Goal: Task Accomplishment & Management: Use online tool/utility

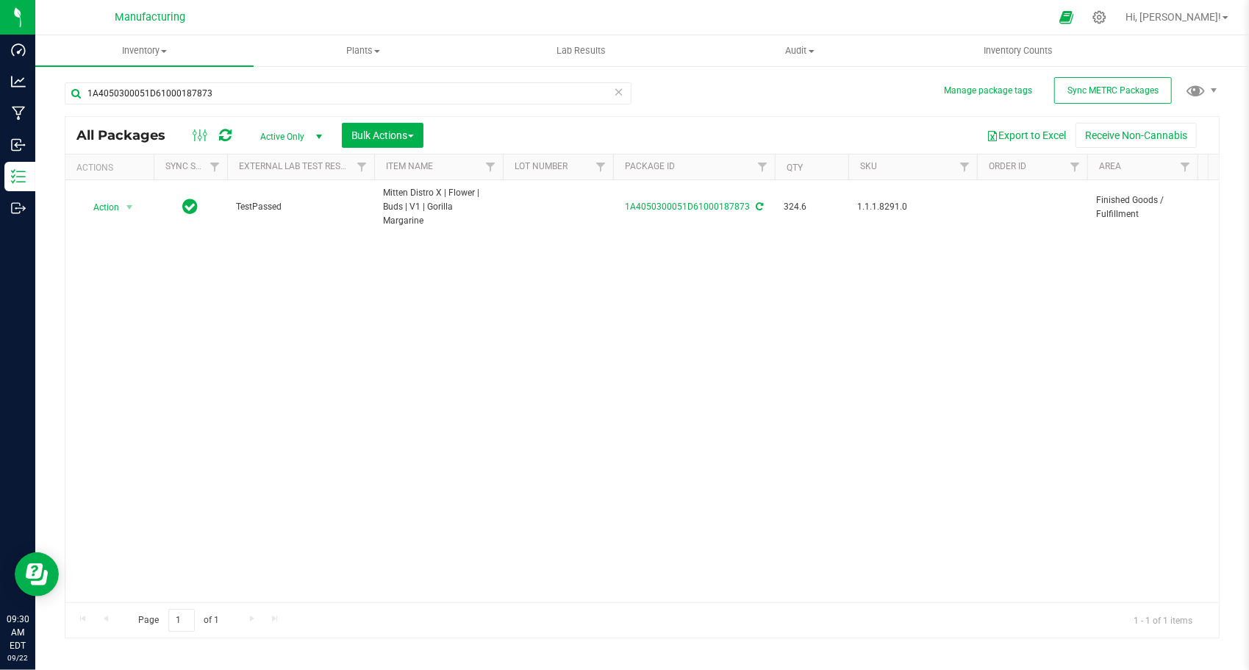
click at [619, 91] on icon at bounding box center [619, 91] width 10 height 18
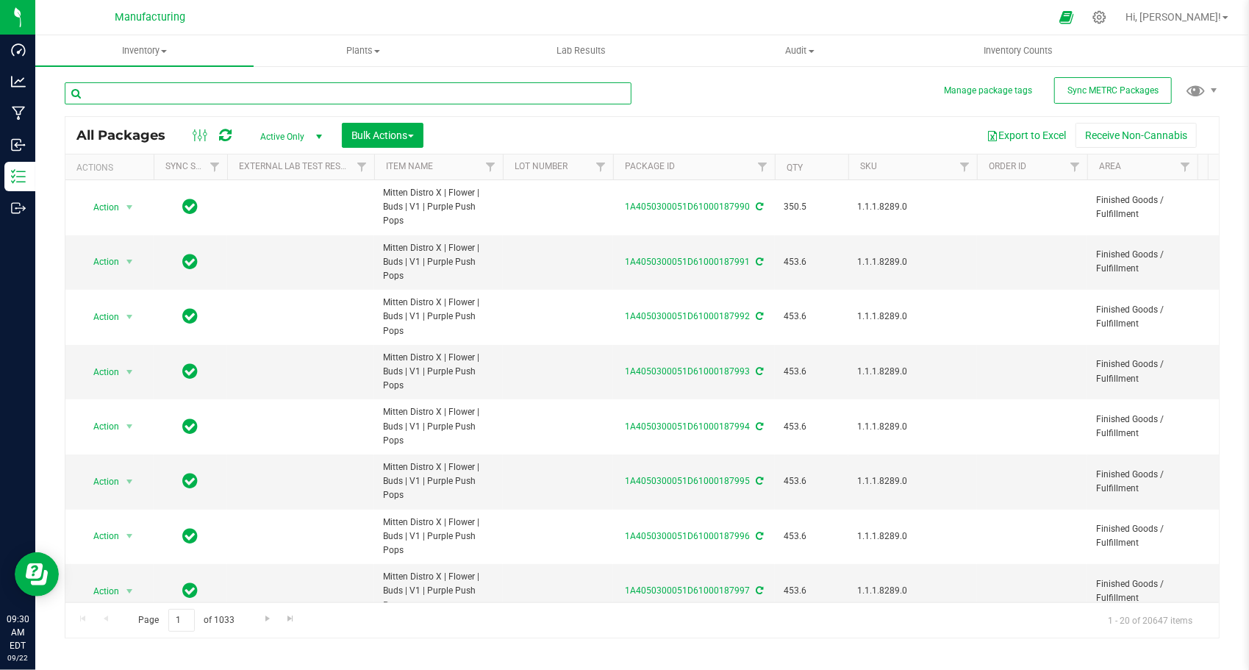
click at [379, 90] on input "text" at bounding box center [348, 93] width 567 height 22
paste input "1A4050300051D61000126150"
type input "1A4050300051D61000126150"
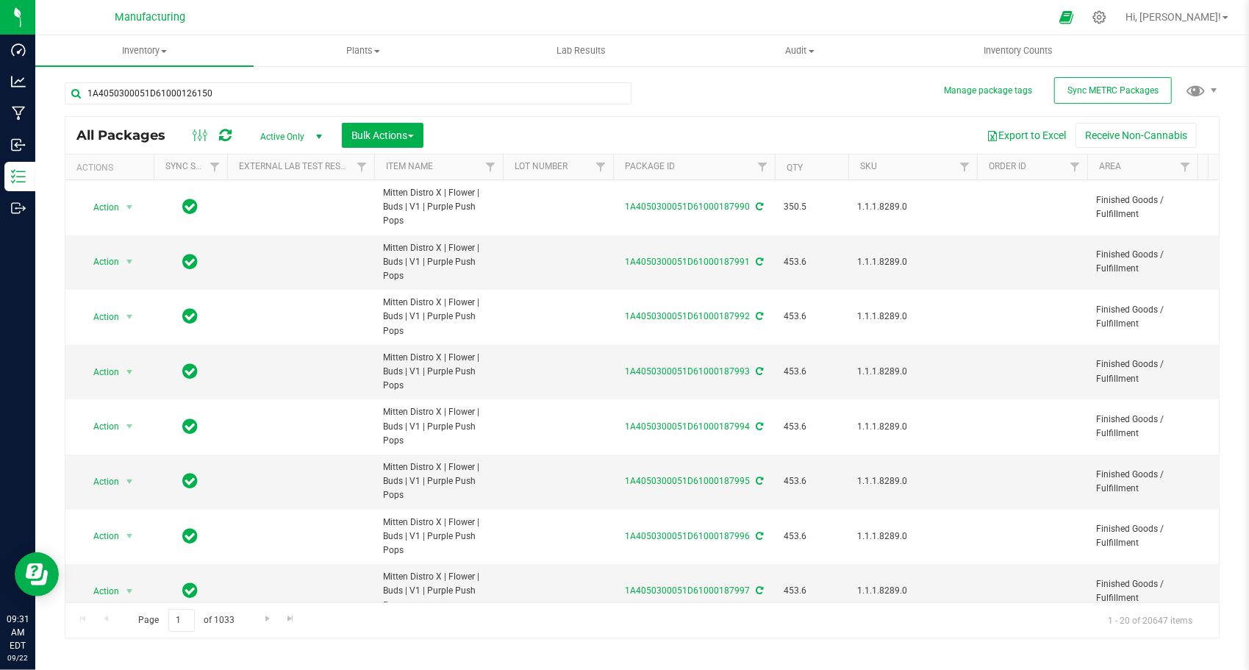
click at [667, 109] on div "1A4050300051D61000126150 All Packages Active Only Active Only Lab Samples Locke…" at bounding box center [642, 353] width 1155 height 570
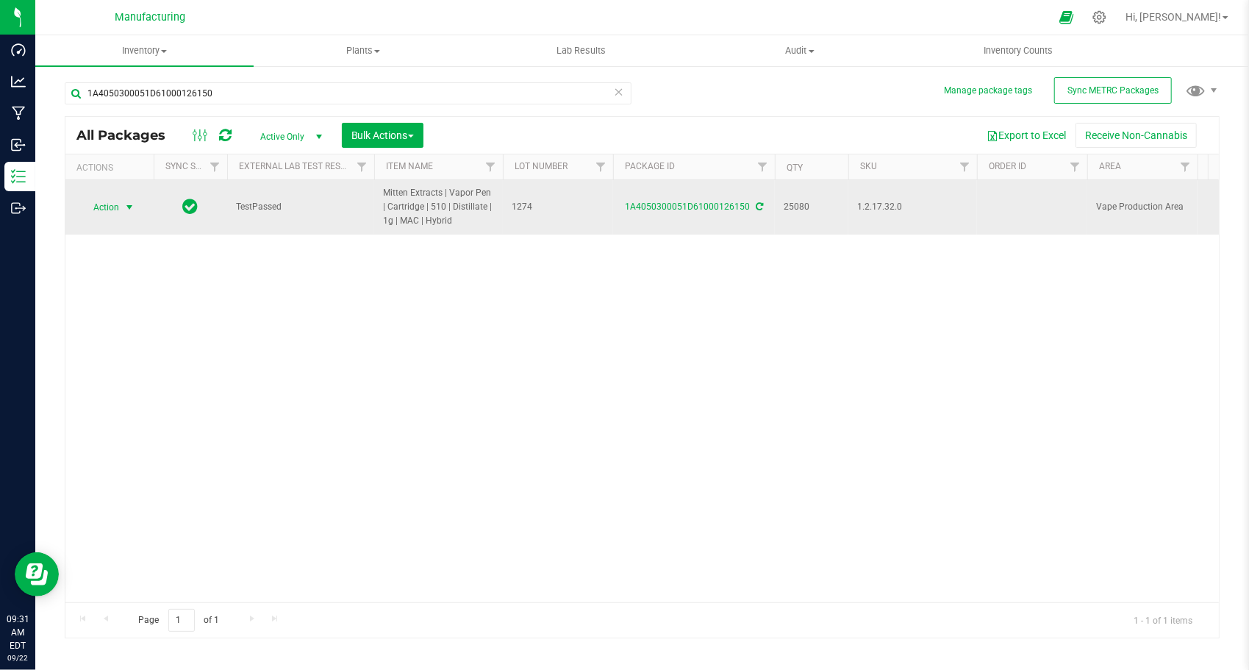
click at [126, 204] on span "select" at bounding box center [129, 207] width 12 height 12
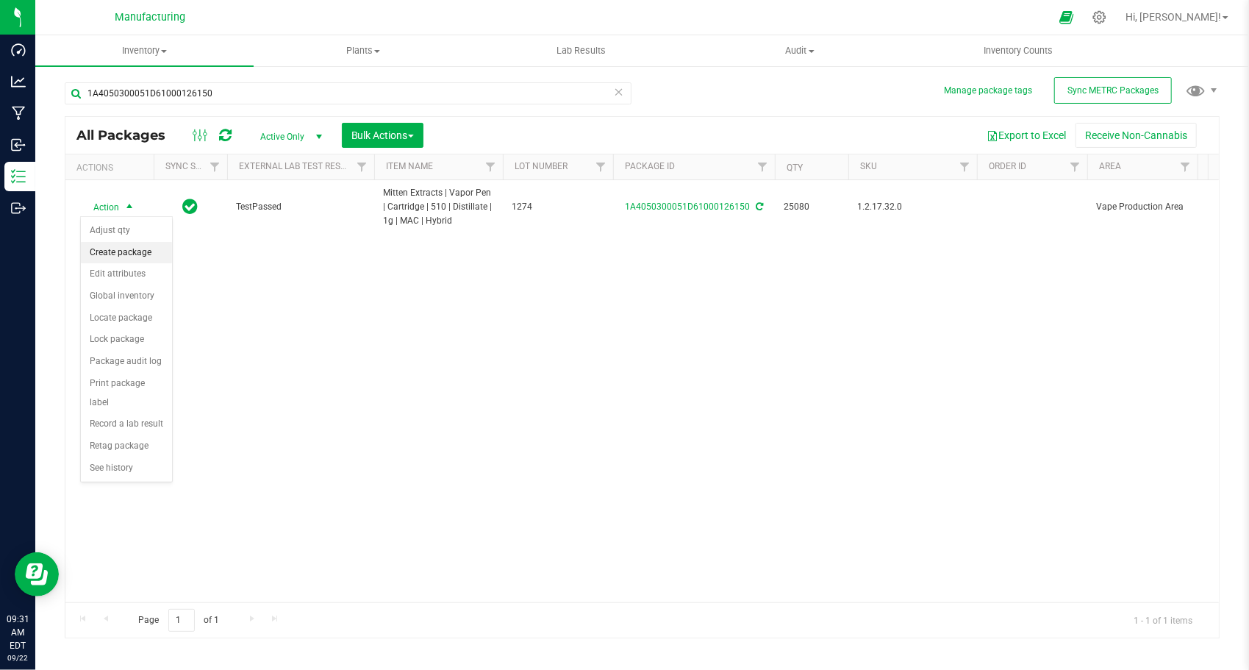
click at [134, 245] on li "Create package" at bounding box center [126, 253] width 91 height 22
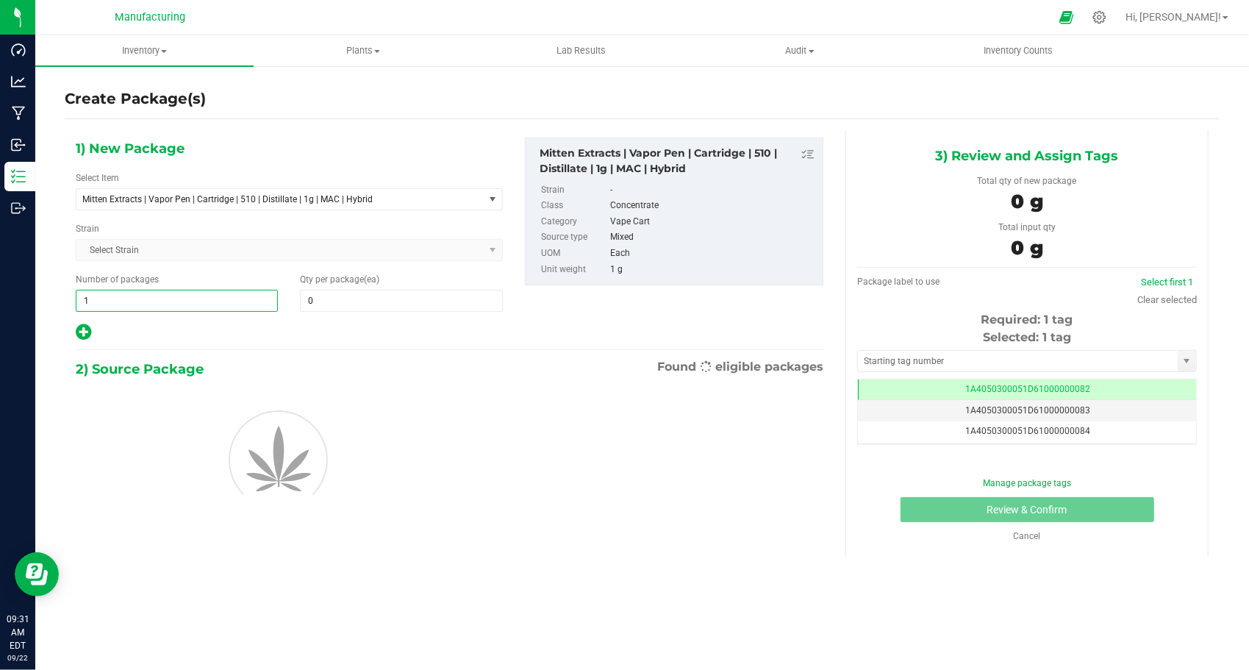
click at [160, 298] on span "1 1" at bounding box center [177, 301] width 202 height 22
click at [160, 298] on input "1" at bounding box center [176, 300] width 201 height 21
type input "501"
click at [347, 311] on div "1) New Package Select Item Mitten Extracts | Vapor Pen | Cartridge | 510 | Dist…" at bounding box center [289, 239] width 449 height 204
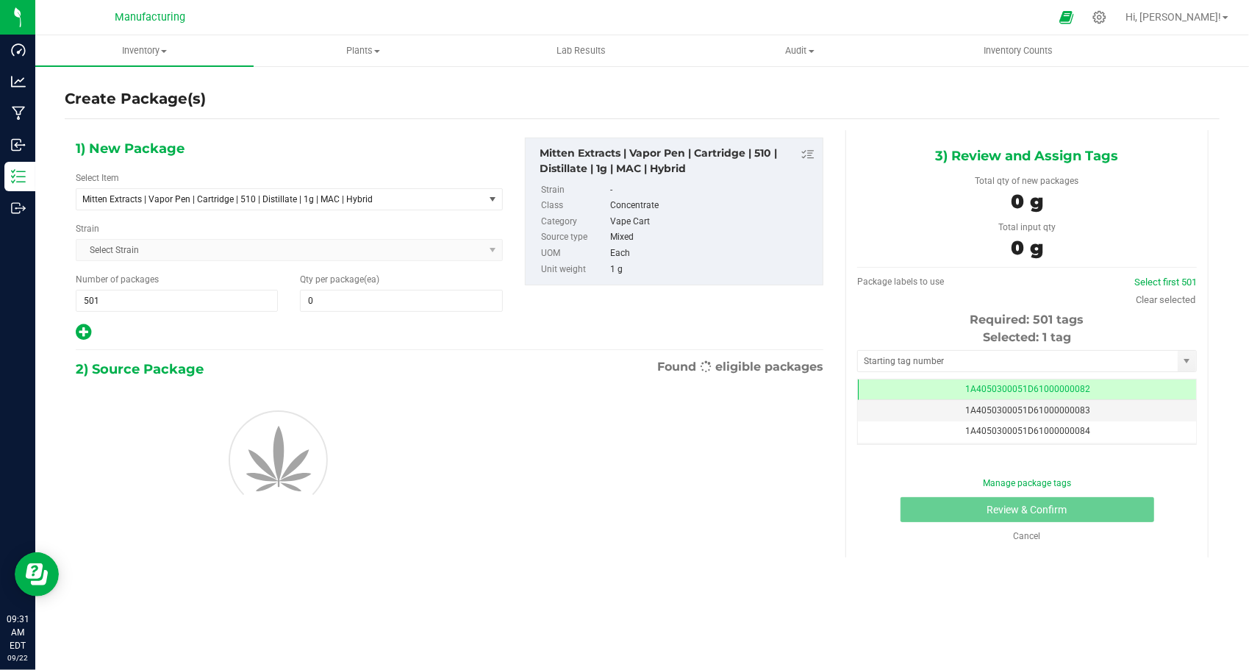
click at [346, 309] on div "1) New Package Select Item Mitten Extracts | Vapor Pen | Cartridge | 510 | Dist…" at bounding box center [289, 239] width 449 height 204
click at [346, 307] on span at bounding box center [401, 301] width 202 height 22
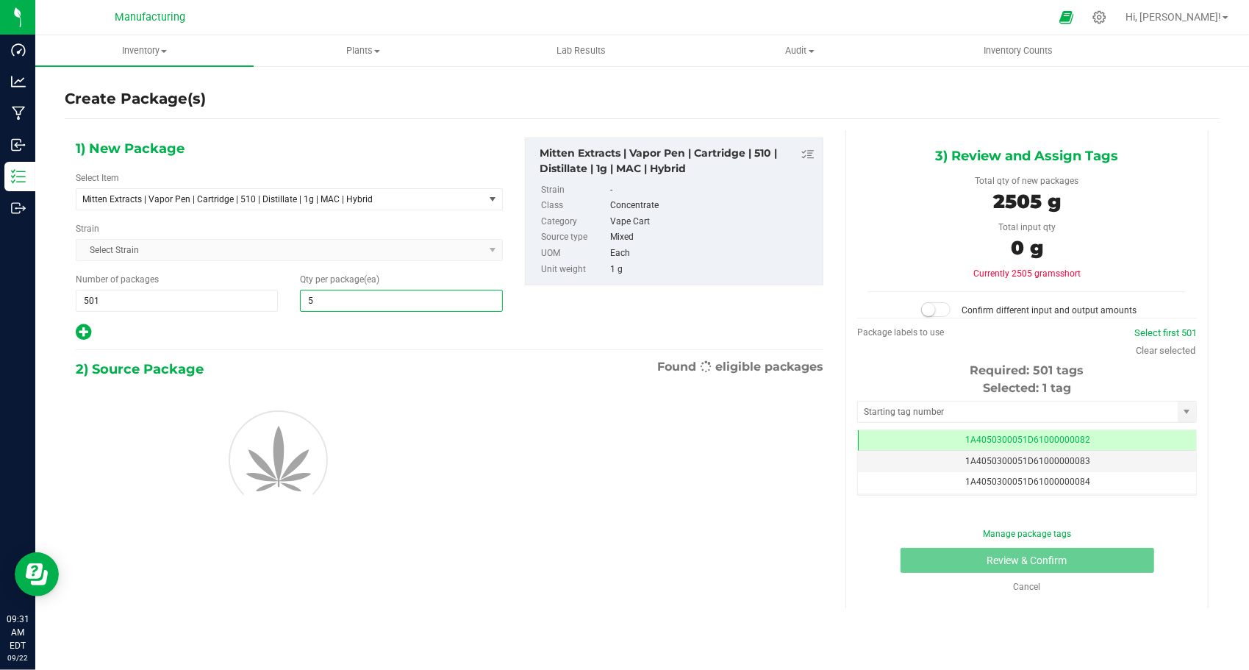
type input "50"
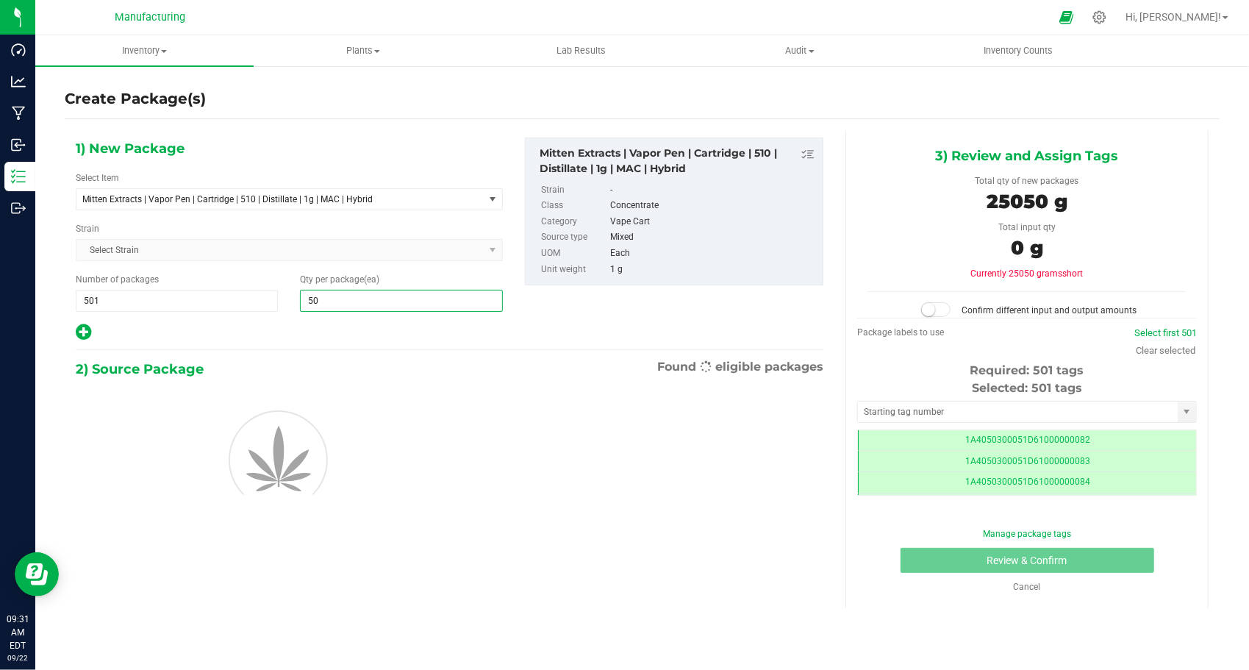
type input "50"
drag, startPoint x: 284, startPoint y: 319, endPoint x: 276, endPoint y: 328, distance: 11.5
click at [284, 320] on div "1) New Package Select Item Mitten Extracts | Vapor Pen | Cartridge | 510 | Dist…" at bounding box center [289, 239] width 449 height 204
click at [878, 415] on input "text" at bounding box center [1018, 411] width 320 height 21
type input "1A4050300051D61000188018"
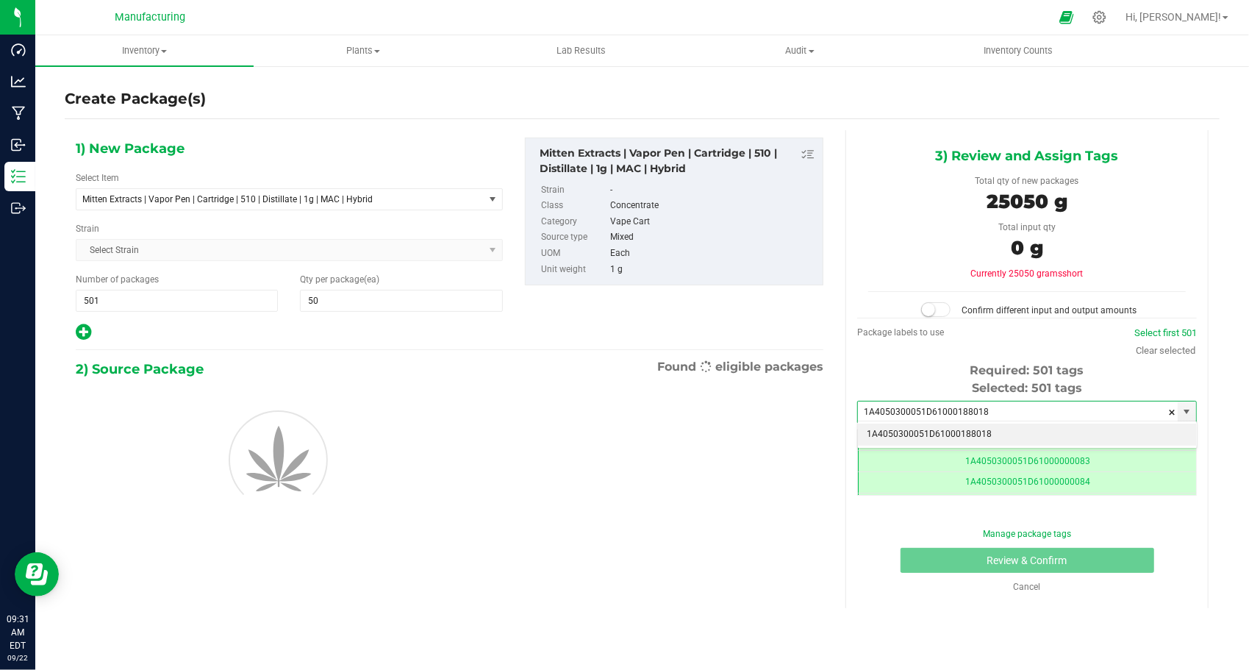
click at [884, 428] on li "1A4050300051D61000188018" at bounding box center [1027, 434] width 338 height 22
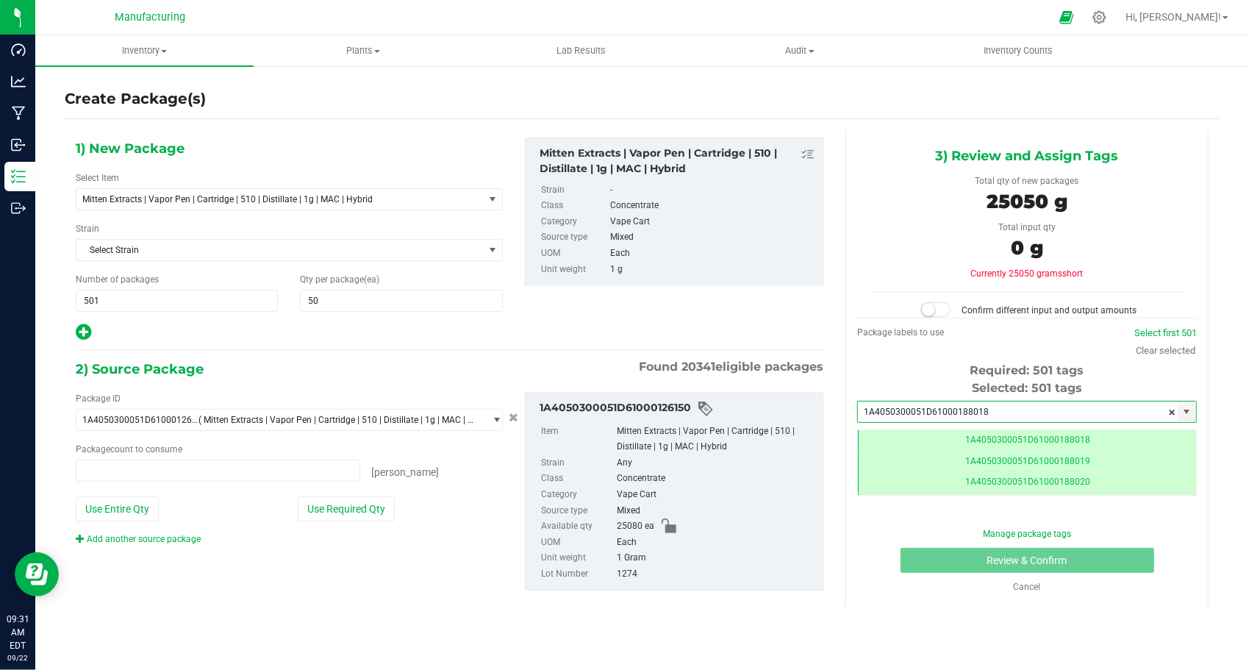
type input "0 ea"
type input "1A4050300051D61000188018"
click at [320, 508] on button "Use Required Qty" at bounding box center [346, 508] width 97 height 25
type input "25050 ea"
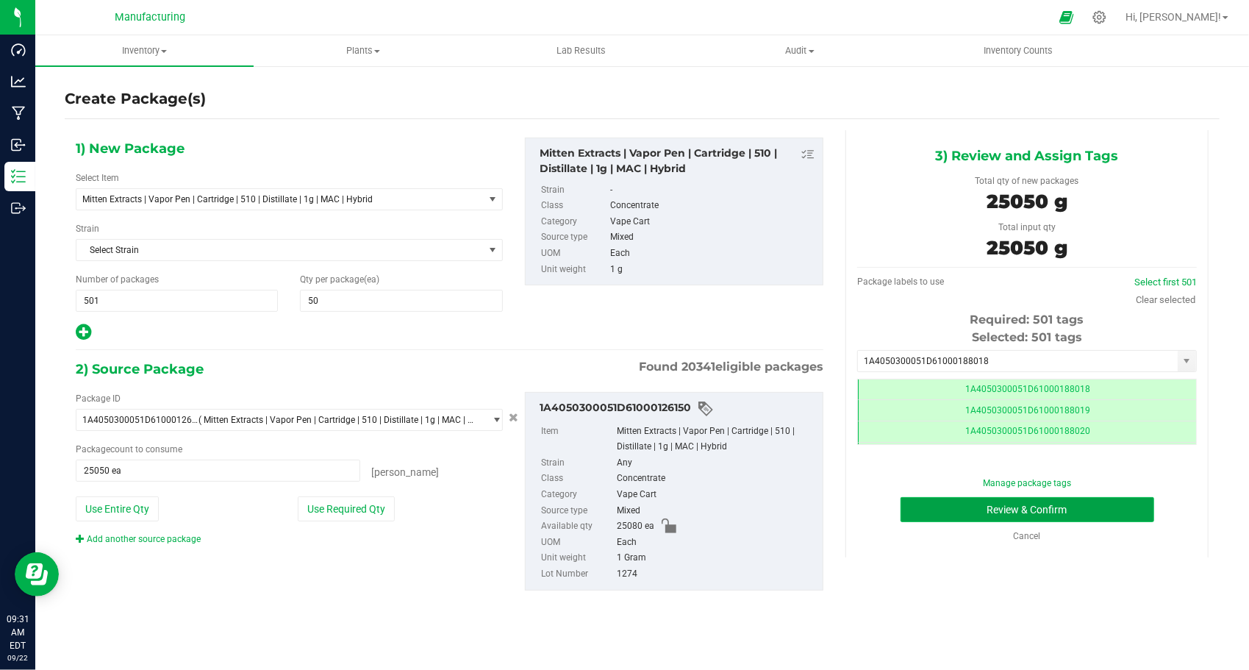
click at [911, 516] on button "Review & Confirm" at bounding box center [1027, 509] width 254 height 25
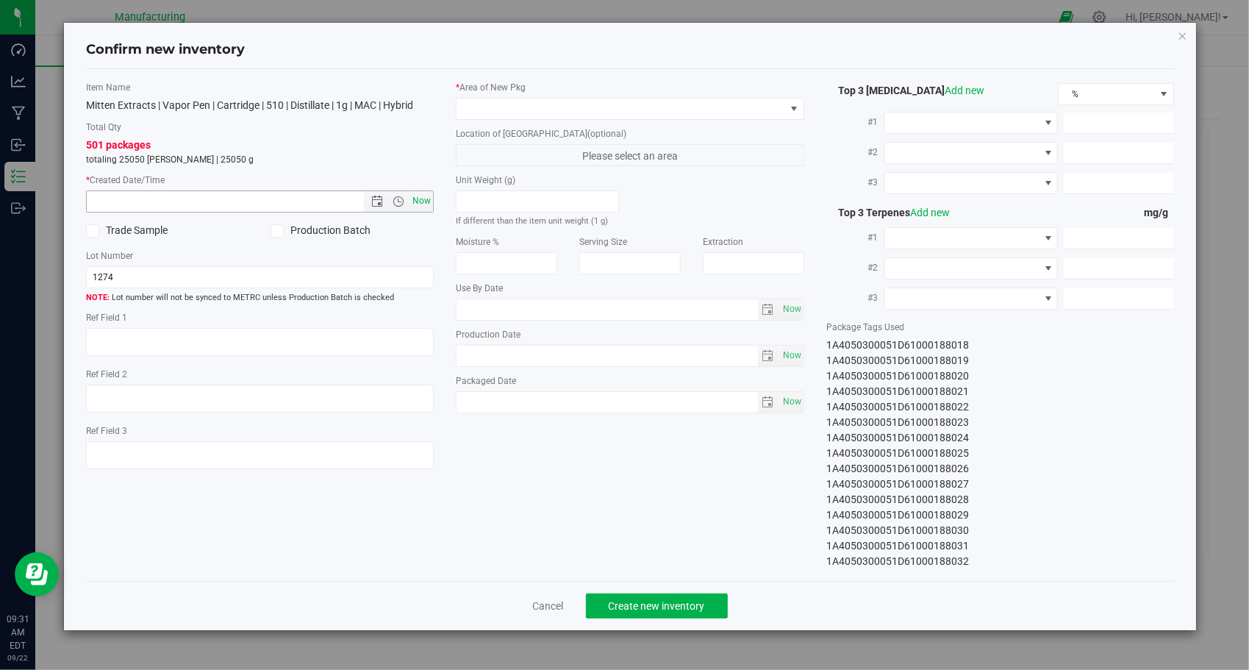
click at [421, 198] on span "Now" at bounding box center [421, 200] width 25 height 21
type input "[DATE] 9:31 AM"
click at [547, 112] on span at bounding box center [620, 108] width 329 height 21
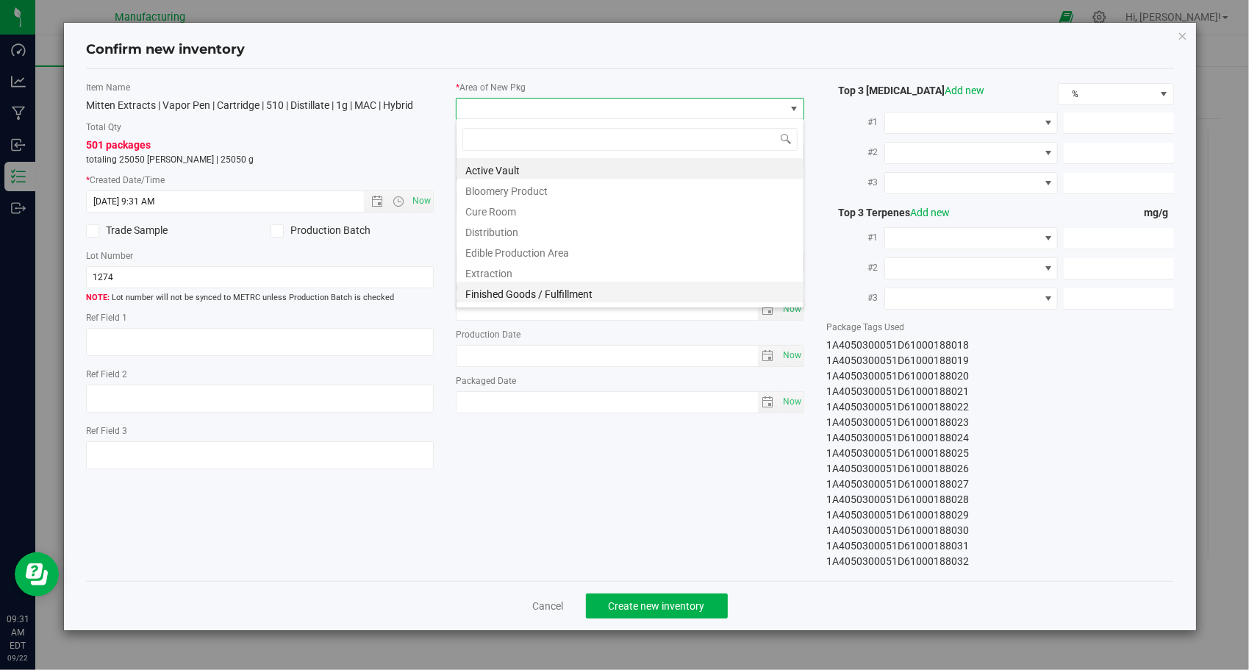
click at [538, 295] on li "Finished Goods / Fulfillment" at bounding box center [629, 292] width 347 height 21
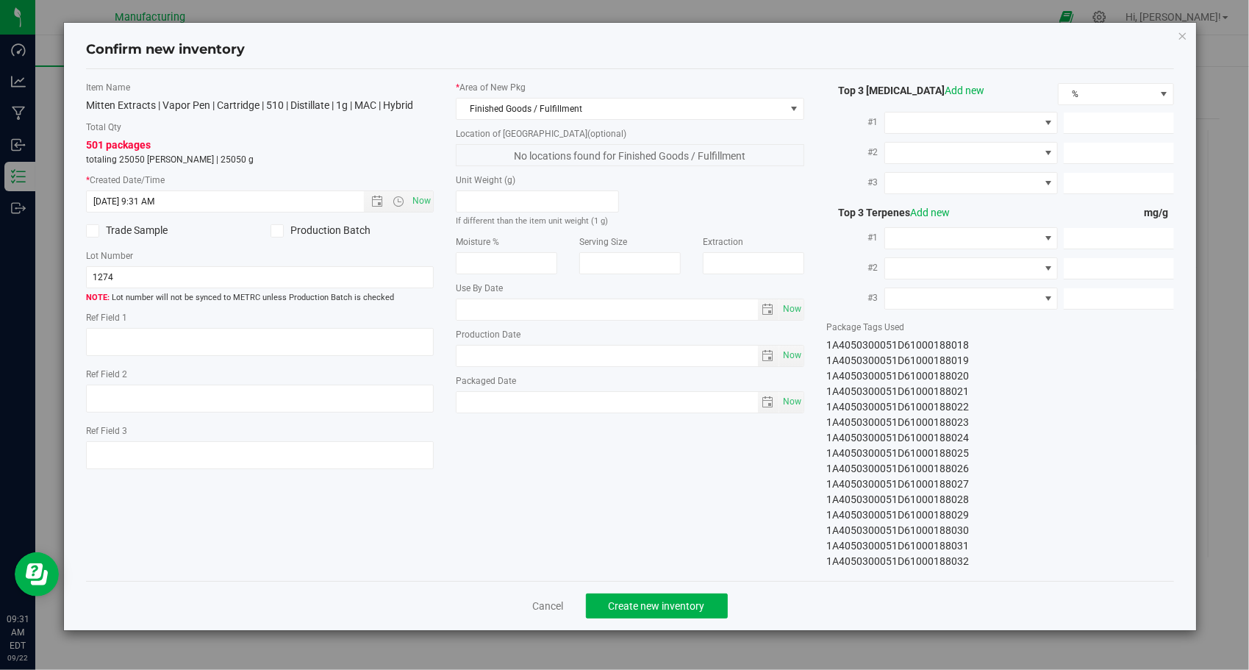
drag, startPoint x: 570, startPoint y: 443, endPoint x: 523, endPoint y: 438, distance: 47.3
click at [570, 442] on div "Item Name Mitten Extracts | Vapor Pen | Cartridge | 510 | Distillate | 1g | MAC…" at bounding box center [630, 325] width 1111 height 488
click at [711, 598] on button "Create new inventory" at bounding box center [657, 605] width 142 height 25
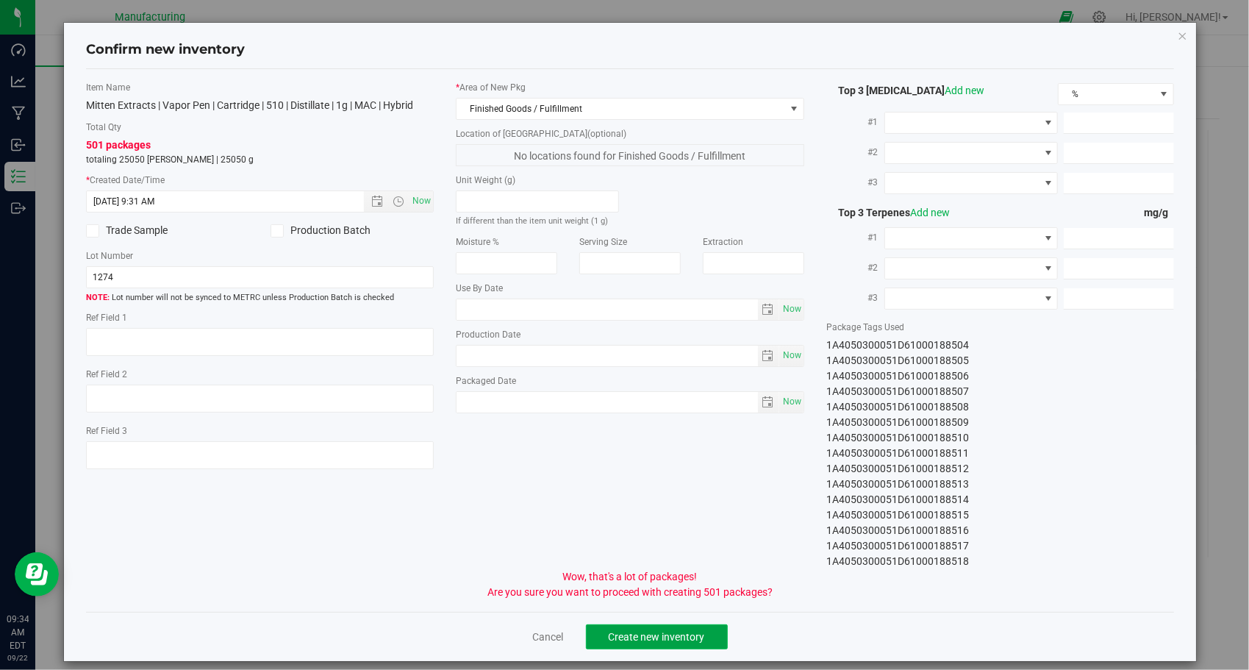
click at [683, 624] on button "Create new inventory" at bounding box center [657, 636] width 142 height 25
